Goal: Information Seeking & Learning: Compare options

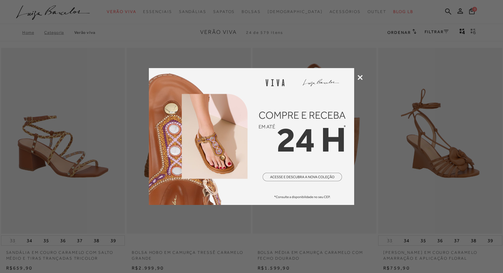
click at [362, 77] on icon at bounding box center [359, 77] width 5 height 5
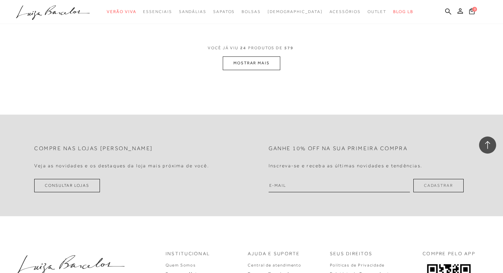
scroll to position [1429, 0]
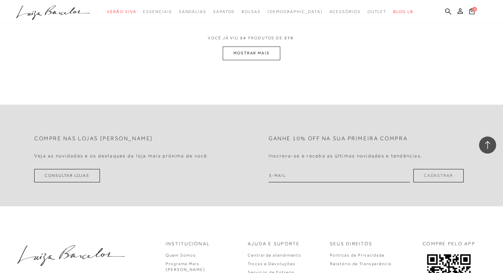
click at [263, 52] on button "MOSTRAR MAIS" at bounding box center [251, 53] width 57 height 13
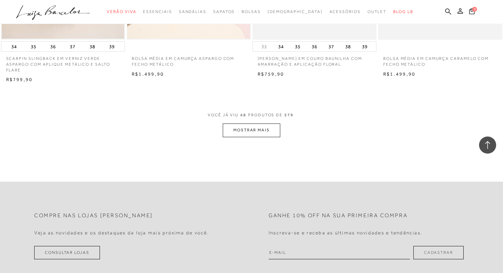
scroll to position [2749, 0]
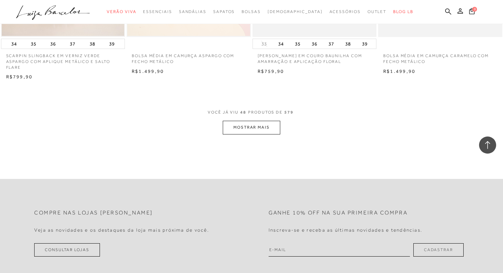
click at [262, 133] on button "MOSTRAR MAIS" at bounding box center [251, 127] width 57 height 13
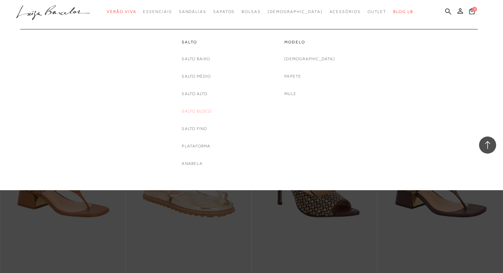
click at [194, 112] on link "Salto Bloco" at bounding box center [197, 111] width 30 height 7
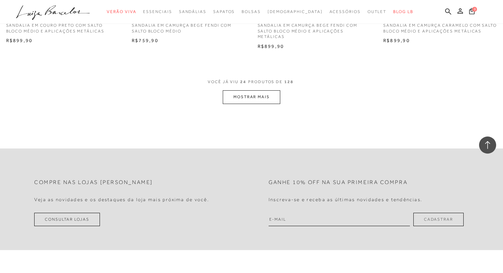
scroll to position [1392, 0]
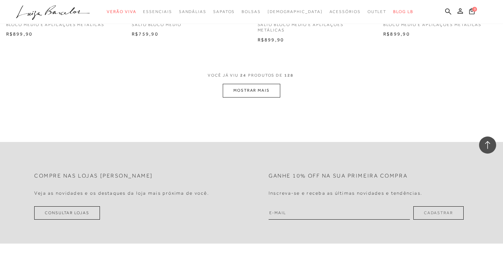
click at [253, 91] on button "MOSTRAR MAIS" at bounding box center [251, 90] width 57 height 13
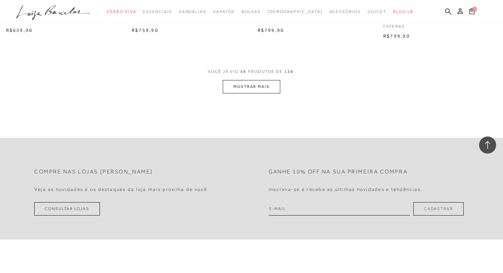
scroll to position [2804, 0]
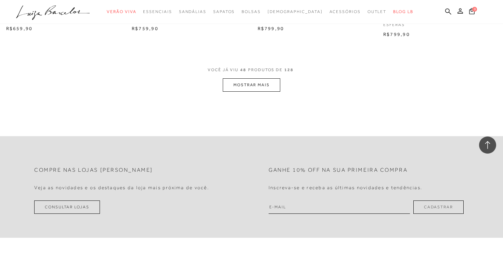
click at [258, 84] on button "MOSTRAR MAIS" at bounding box center [251, 84] width 57 height 13
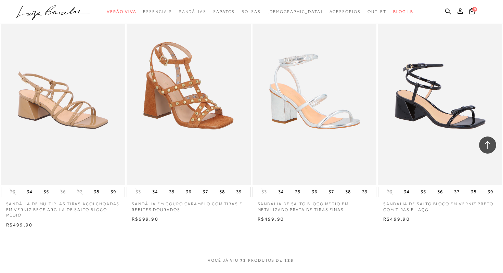
scroll to position [4008, 0]
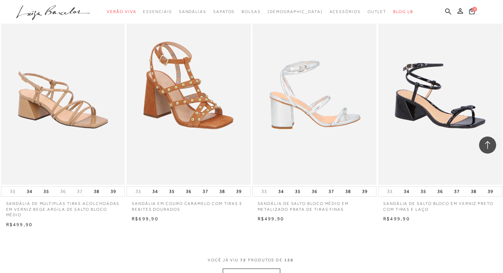
click at [325, 130] on img at bounding box center [314, 92] width 123 height 186
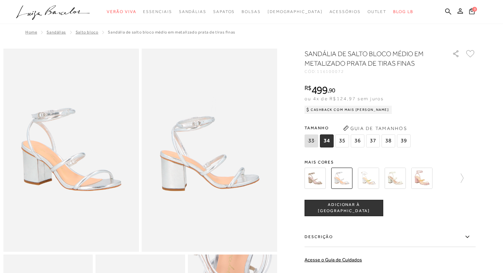
click at [370, 180] on img at bounding box center [368, 178] width 21 height 21
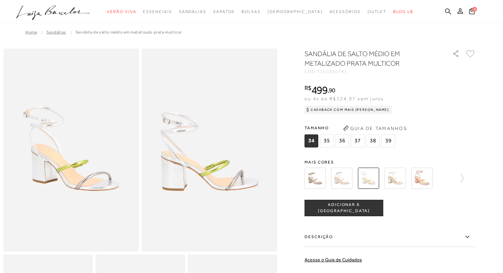
click at [313, 180] on img at bounding box center [314, 178] width 21 height 21
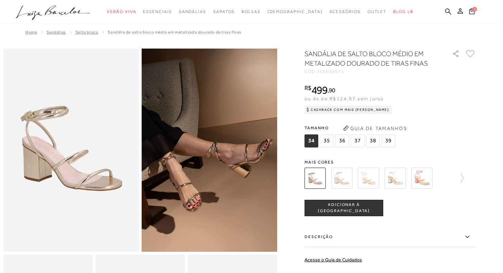
click at [339, 176] on img at bounding box center [341, 178] width 21 height 21
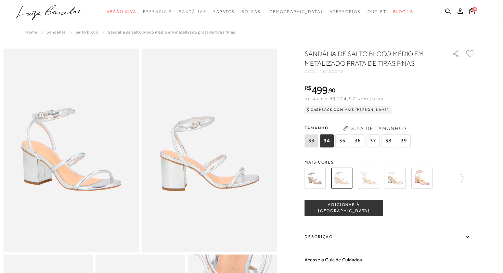
click at [367, 179] on img at bounding box center [368, 178] width 21 height 21
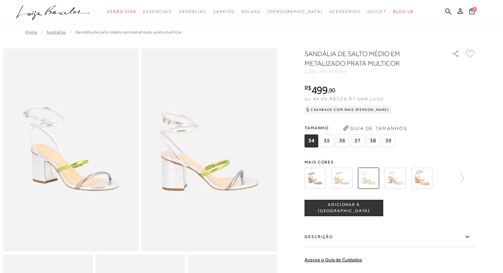
click at [389, 155] on div "SANDÁLIA DE SALTO MÉDIO EM METALIZADO PRATA MULTICOR CÓD: 1161000783 × É necess…" at bounding box center [389, 201] width 171 height 304
click at [393, 174] on img at bounding box center [394, 178] width 21 height 21
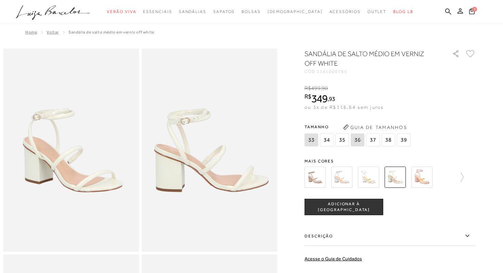
click at [420, 155] on div "SANDÁLIA DE SALTO MÉDIO EM VERNIZ OFF WHITE CÓD: 1161000785 × É necessário sele…" at bounding box center [389, 200] width 171 height 303
click at [421, 174] on img at bounding box center [421, 177] width 21 height 21
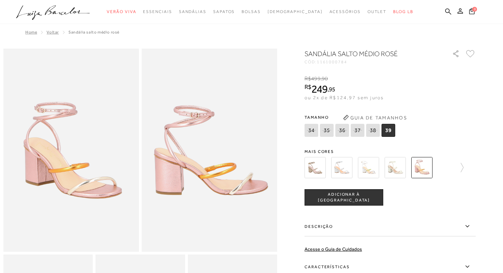
click at [461, 139] on div "SANDÁLIA SALTO MÉDIO ROSÉ CÓD: 1161000784 × É necessário selecionar um tamanho …" at bounding box center [389, 196] width 171 height 294
click at [463, 167] on icon at bounding box center [459, 168] width 10 height 10
click at [331, 169] on img at bounding box center [326, 167] width 21 height 21
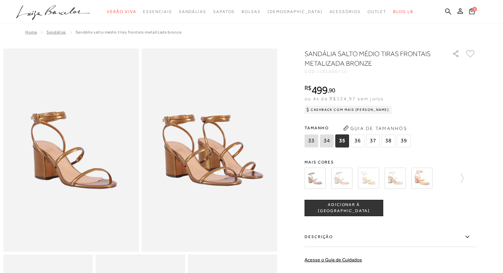
click at [341, 179] on img at bounding box center [341, 178] width 21 height 21
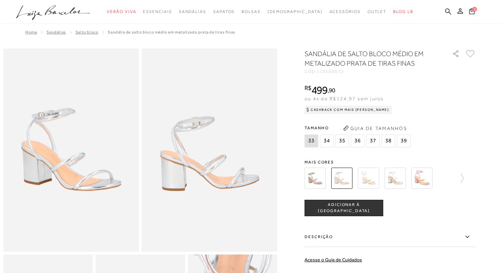
click at [365, 155] on div "SANDÁLIA DE SALTO BLOCO MÉDIO EM METALIZADO PRATA DE TIRAS FINAS CÓD: 116100072…" at bounding box center [389, 201] width 171 height 304
click at [368, 175] on img at bounding box center [368, 178] width 21 height 21
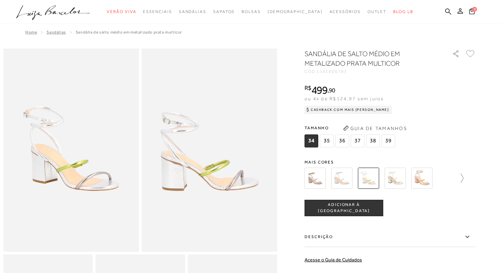
click at [462, 178] on icon at bounding box center [459, 178] width 10 height 10
click at [378, 181] on img at bounding box center [380, 178] width 21 height 21
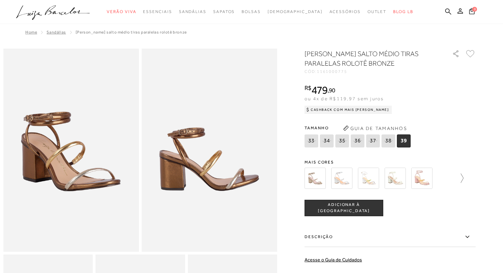
click at [462, 176] on icon at bounding box center [462, 177] width 3 height 9
click at [462, 176] on div at bounding box center [389, 178] width 171 height 25
click at [474, 176] on icon at bounding box center [474, 177] width 3 height 9
click at [474, 179] on icon at bounding box center [471, 178] width 10 height 10
click at [382, 179] on img at bounding box center [380, 178] width 21 height 21
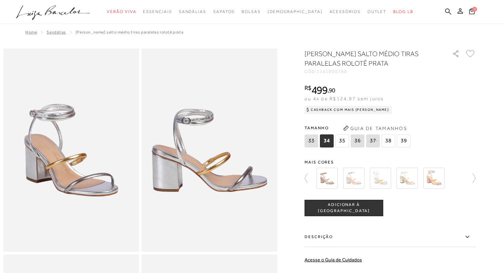
click at [358, 183] on img at bounding box center [353, 178] width 21 height 21
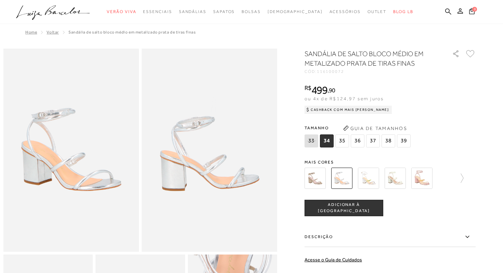
click at [462, 130] on div "Tamanho 33 34 35" at bounding box center [389, 136] width 171 height 26
click at [313, 176] on img at bounding box center [314, 178] width 21 height 21
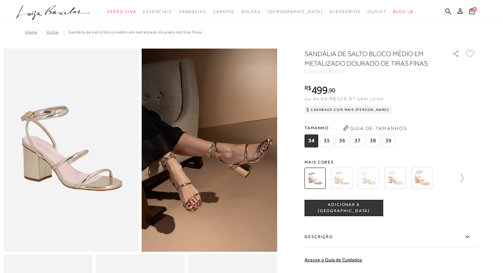
click at [463, 176] on icon at bounding box center [459, 178] width 10 height 10
click at [383, 180] on img at bounding box center [380, 178] width 21 height 21
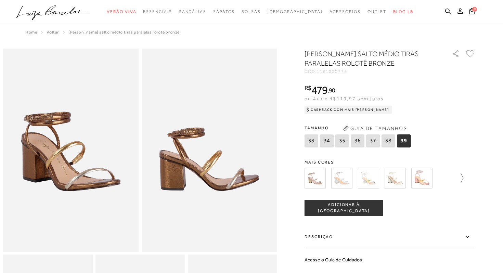
click at [458, 179] on icon at bounding box center [459, 178] width 10 height 10
click at [321, 182] on img at bounding box center [326, 178] width 21 height 21
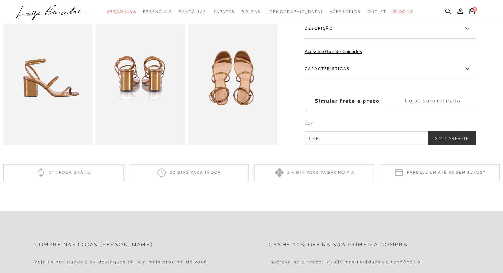
scroll to position [436, 0]
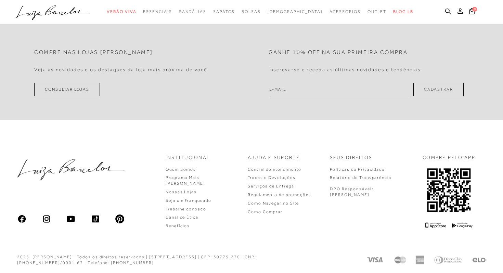
click at [434, 45] on form "Ganhe 10% off na sua primeira compra Inscreva-se e receba as últimas novidades …" at bounding box center [365, 69] width 229 height 54
